Goal: Information Seeking & Learning: Learn about a topic

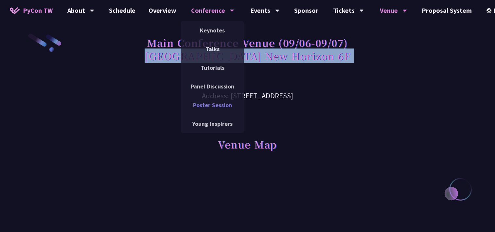
click at [212, 107] on link "Poster Session" at bounding box center [212, 104] width 63 height 15
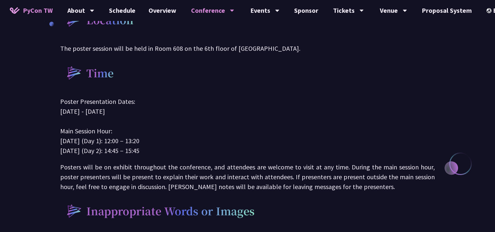
scroll to position [393, 0]
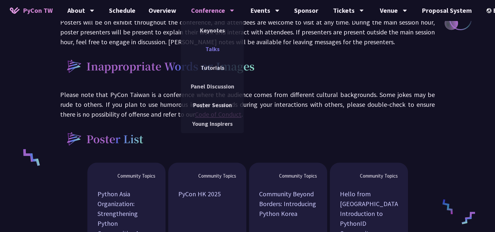
click at [206, 45] on link "Talks" at bounding box center [212, 48] width 63 height 15
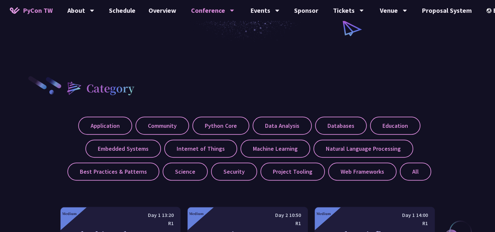
scroll to position [229, 0]
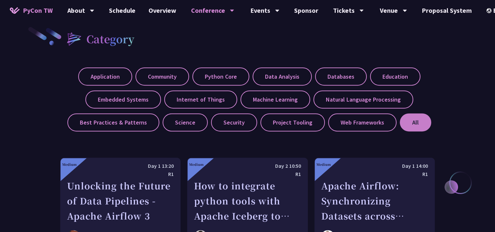
click at [410, 120] on label "All" at bounding box center [415, 122] width 31 height 18
click at [0, 0] on input "All" at bounding box center [0, 0] width 0 height 0
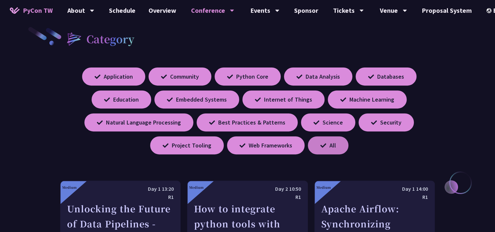
click at [334, 146] on label "All" at bounding box center [328, 145] width 41 height 18
click at [0, 0] on input "All" at bounding box center [0, 0] width 0 height 0
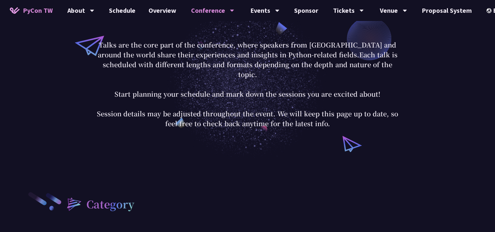
scroll to position [33, 0]
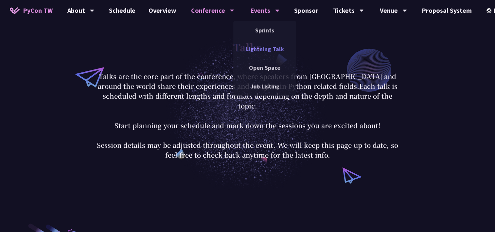
click at [266, 47] on link "Lightning Talk" at bounding box center [264, 48] width 63 height 15
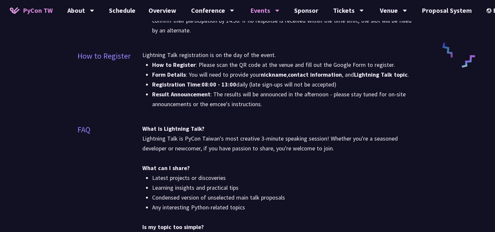
scroll to position [327, 0]
